Goal: Transaction & Acquisition: Purchase product/service

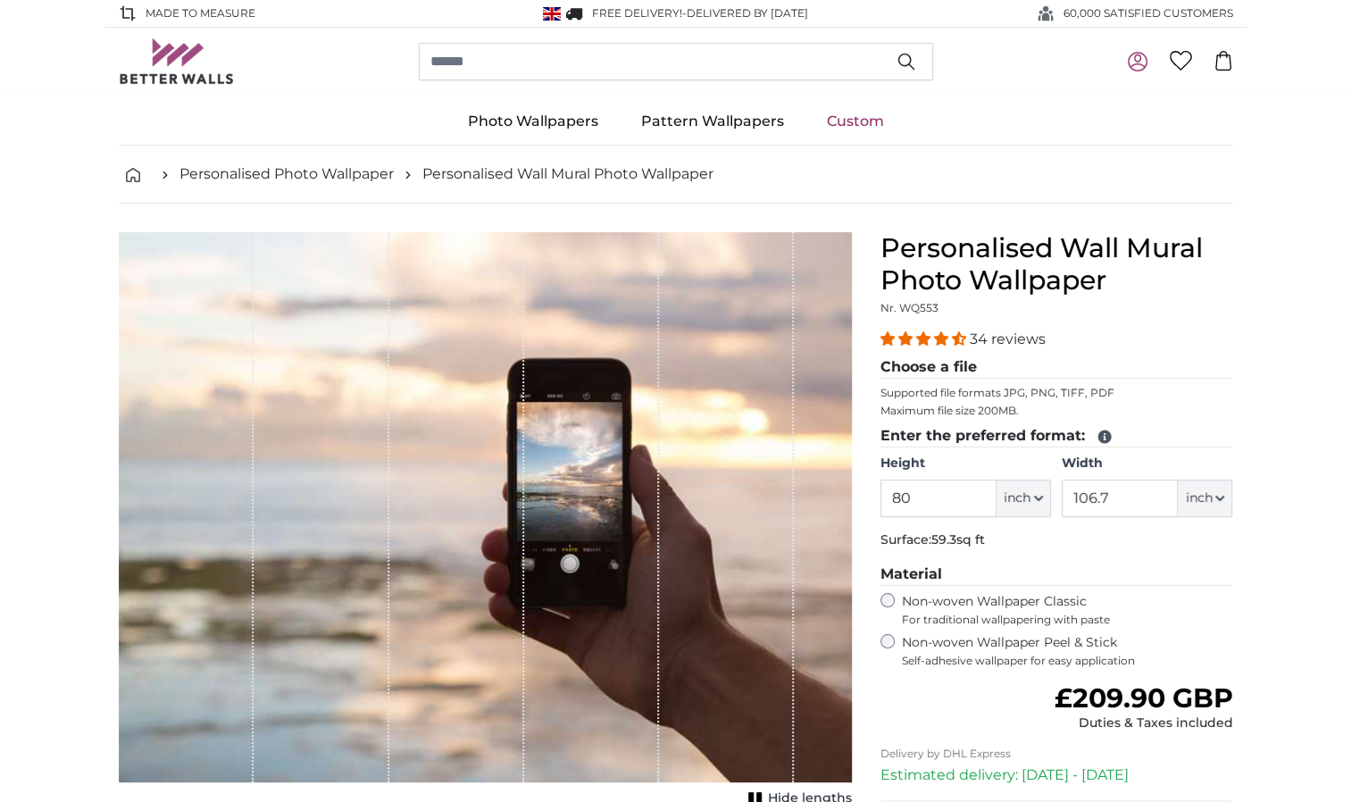
click at [1141, 58] on icon at bounding box center [1137, 58] width 7 height 8
click at [1221, 62] on icon at bounding box center [1224, 61] width 20 height 20
click at [840, 123] on link "Custom" at bounding box center [856, 121] width 100 height 46
